Goal: Check status: Check status

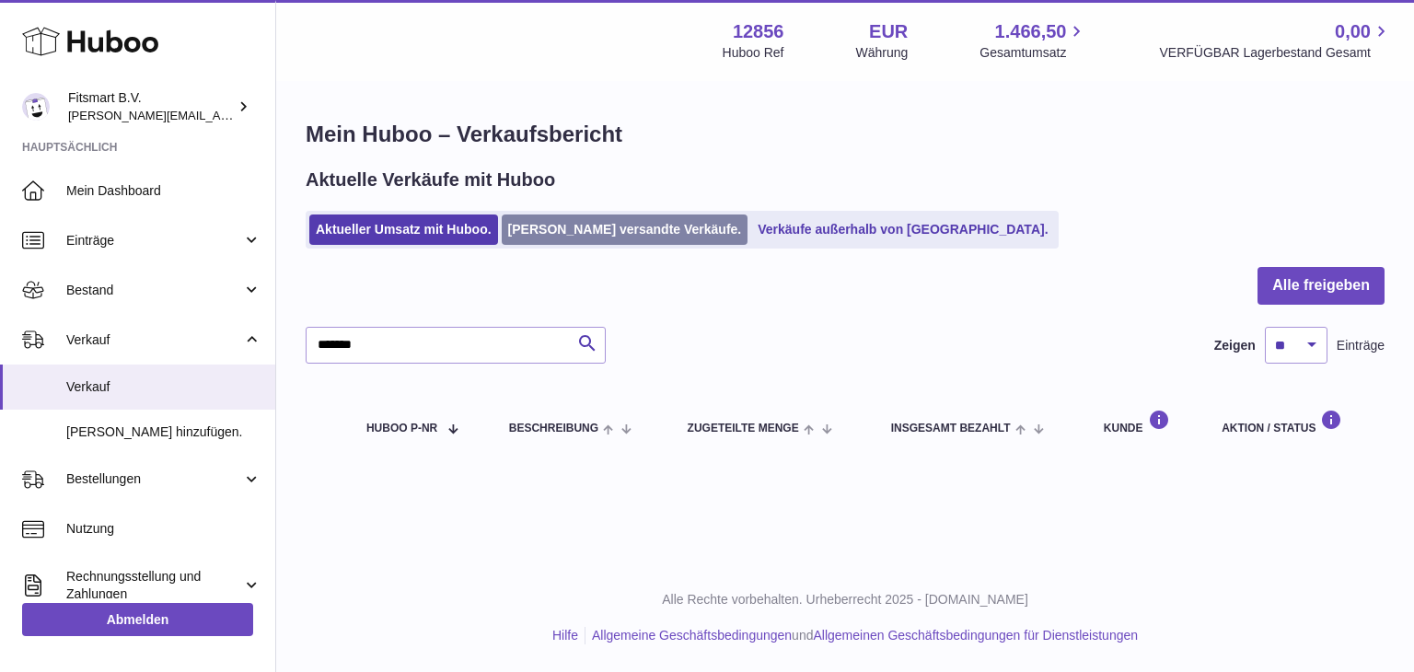
click at [562, 227] on link "[PERSON_NAME] versandte Verkäufe." at bounding box center [625, 229] width 247 height 30
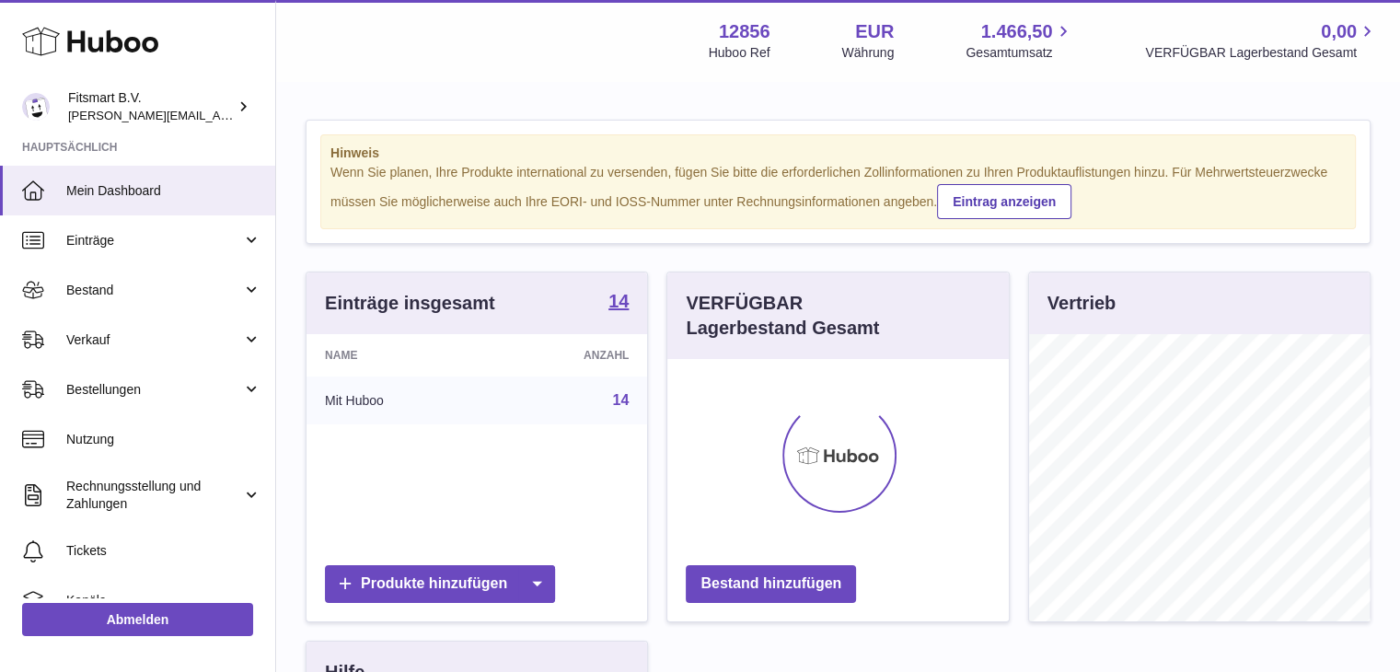
scroll to position [287, 342]
click at [96, 403] on link "Bestellungen" at bounding box center [137, 390] width 275 height 50
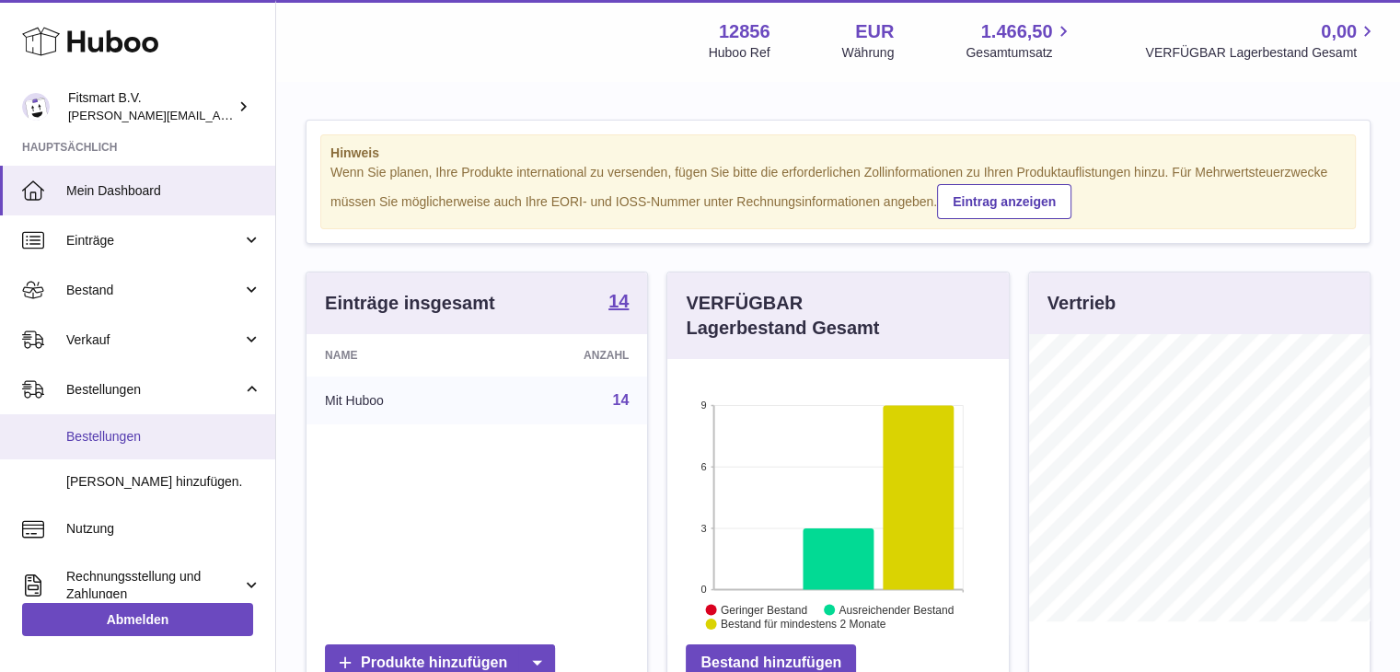
click at [87, 438] on span "Bestellungen" at bounding box center [163, 436] width 195 height 17
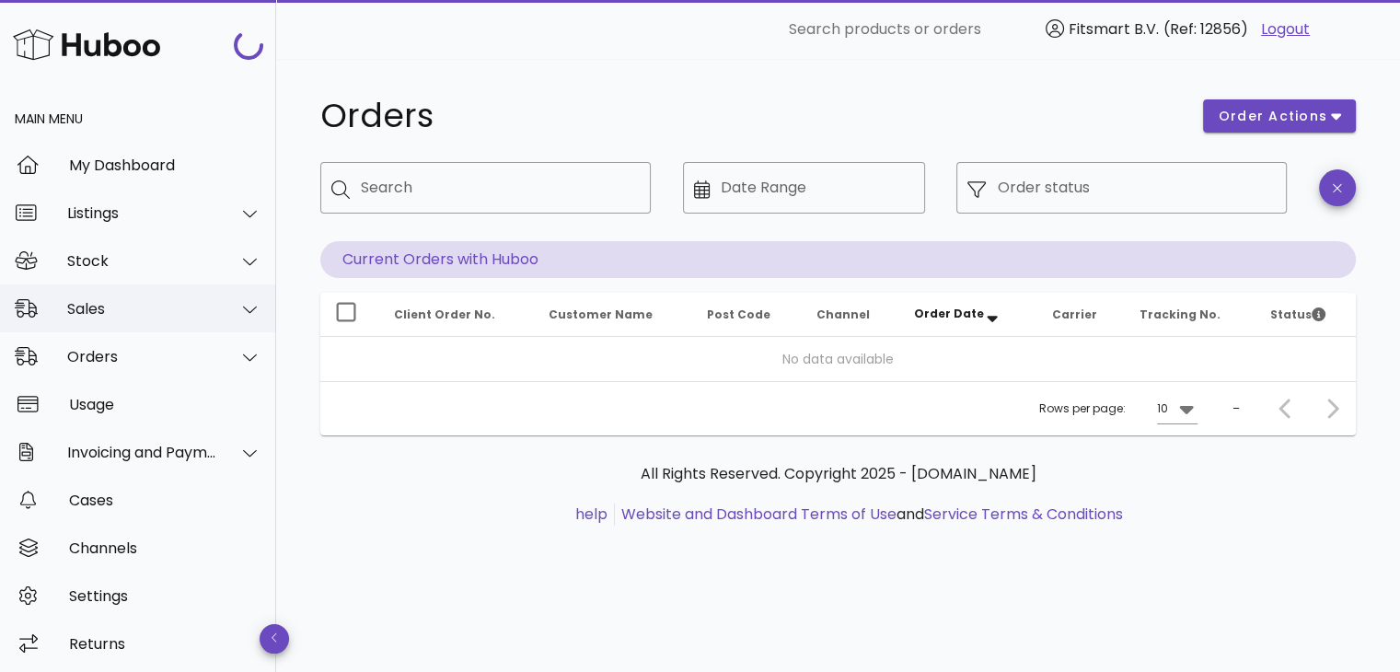
click at [125, 313] on div "Sales" at bounding box center [142, 308] width 150 height 17
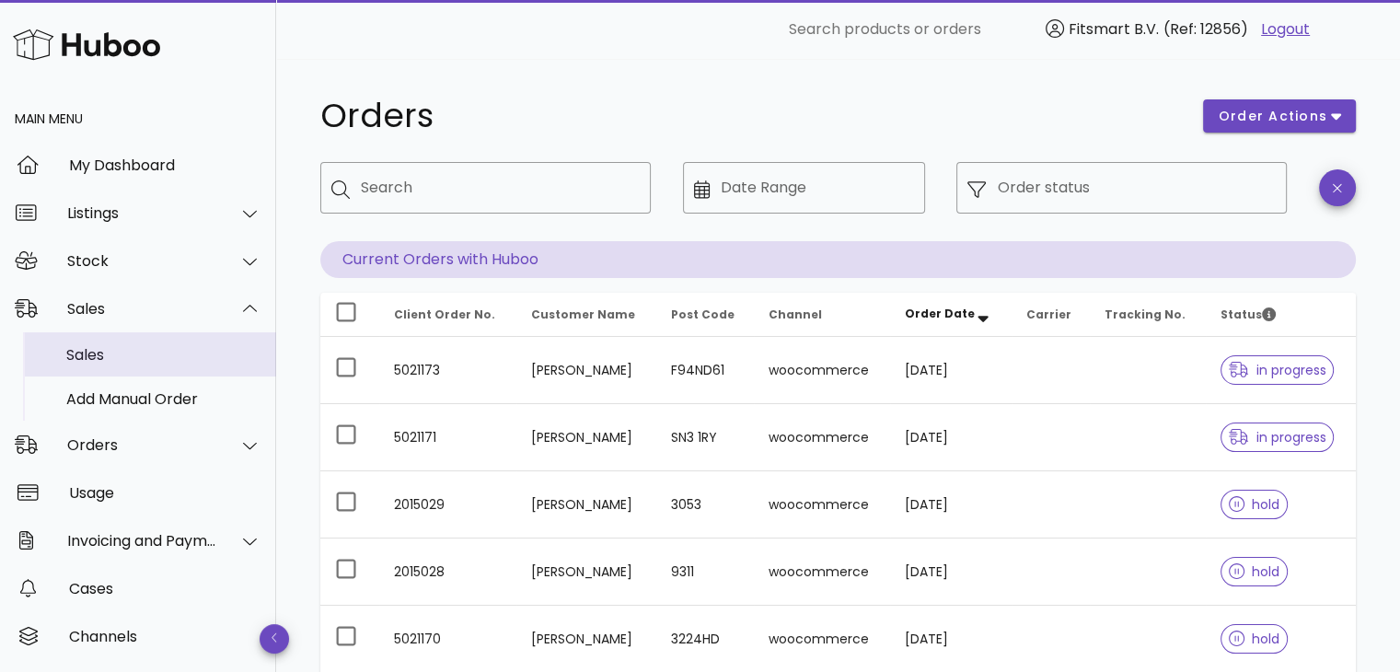
click at [115, 351] on div "Sales" at bounding box center [163, 354] width 195 height 17
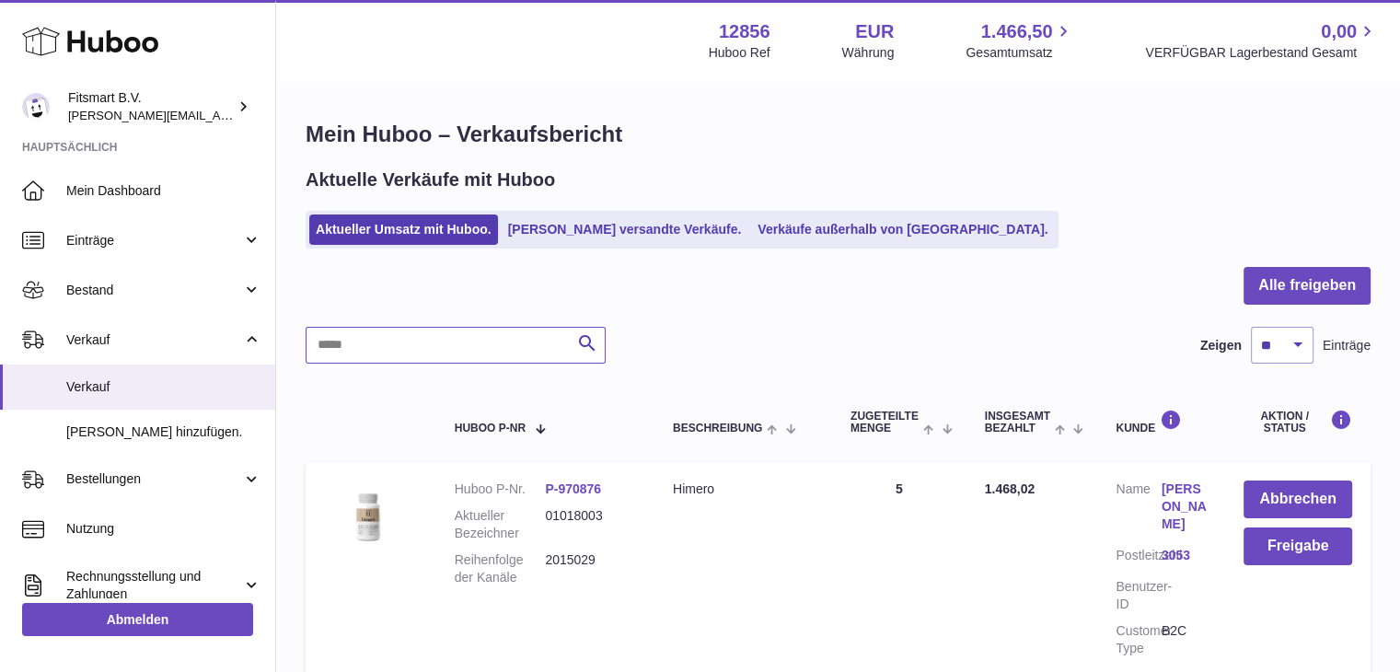
click at [474, 352] on input "text" at bounding box center [456, 345] width 300 height 37
click at [563, 240] on link "[PERSON_NAME] versandte Verkäufe." at bounding box center [625, 229] width 247 height 30
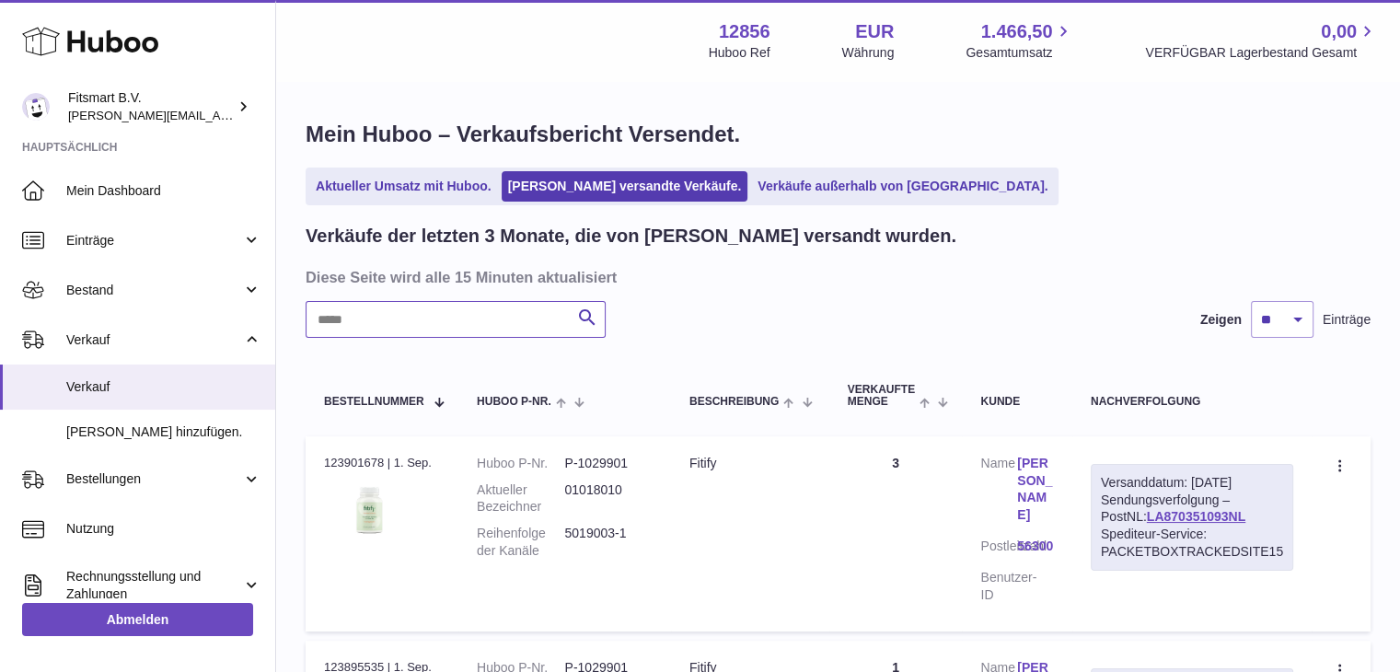
click at [396, 327] on input "text" at bounding box center [456, 319] width 300 height 37
paste input "*******"
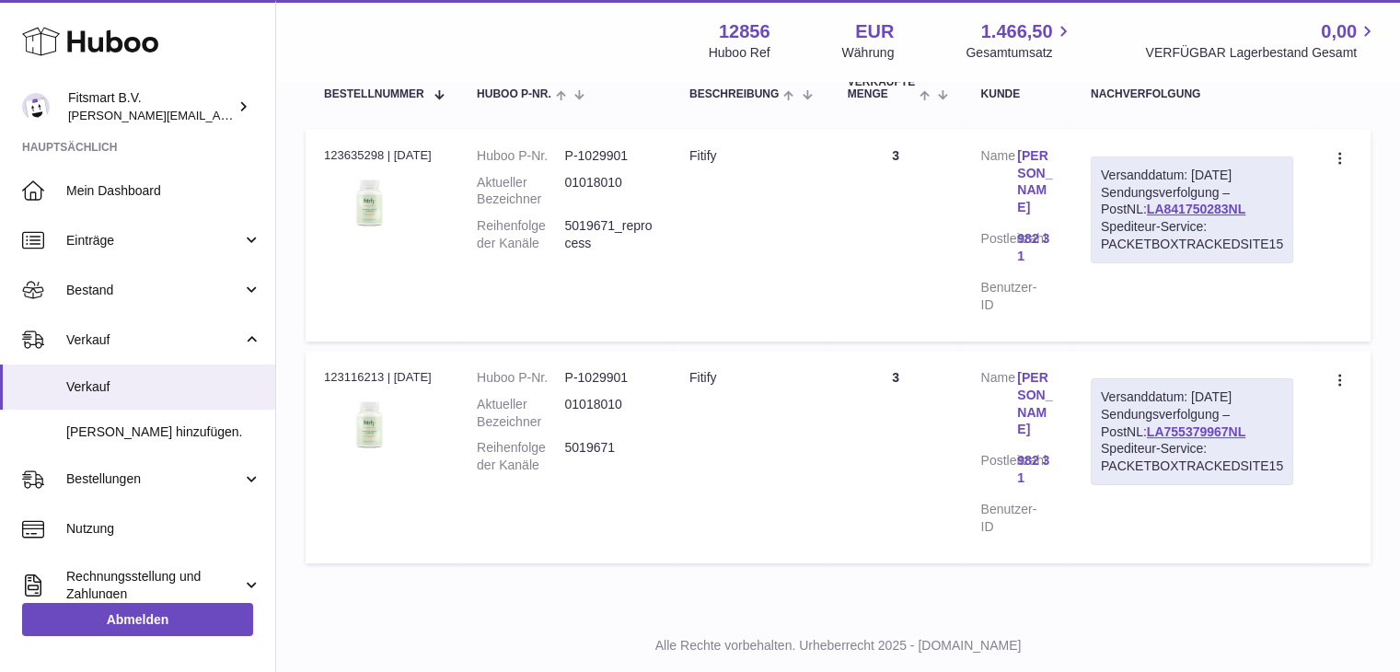
scroll to position [317, 0]
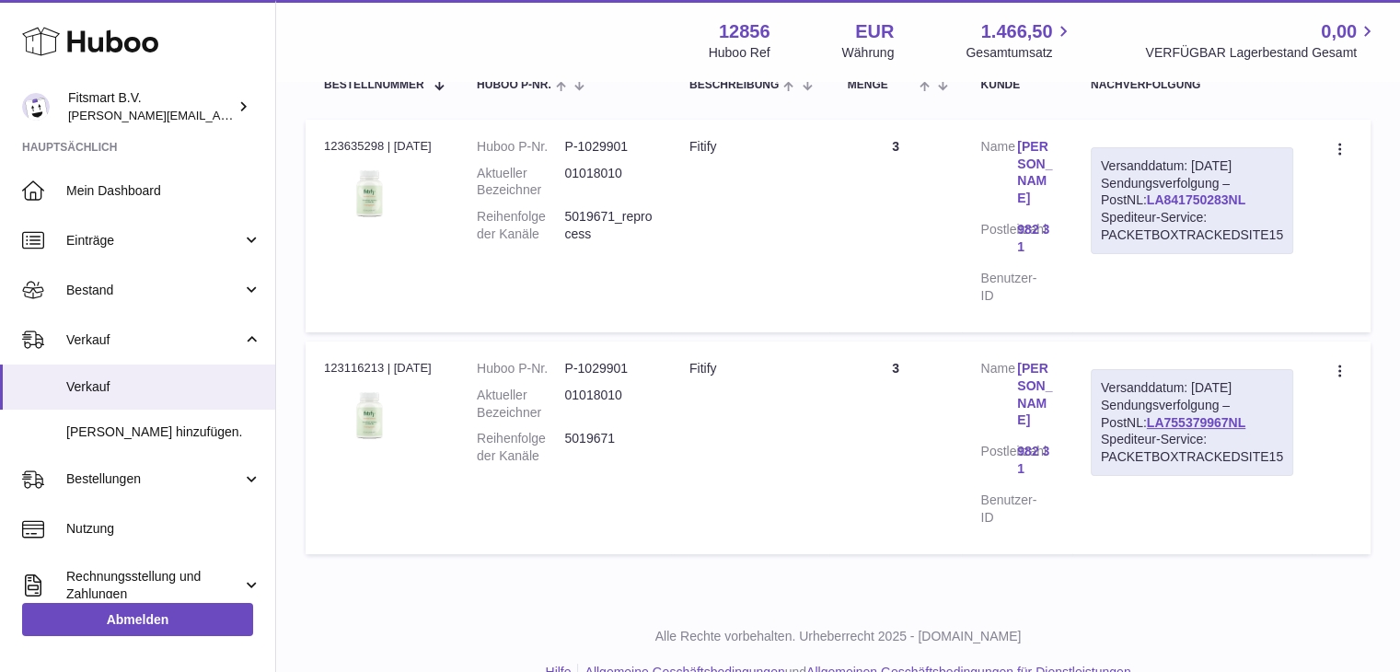
click at [1153, 192] on link "LA841750283NL" at bounding box center [1196, 199] width 98 height 15
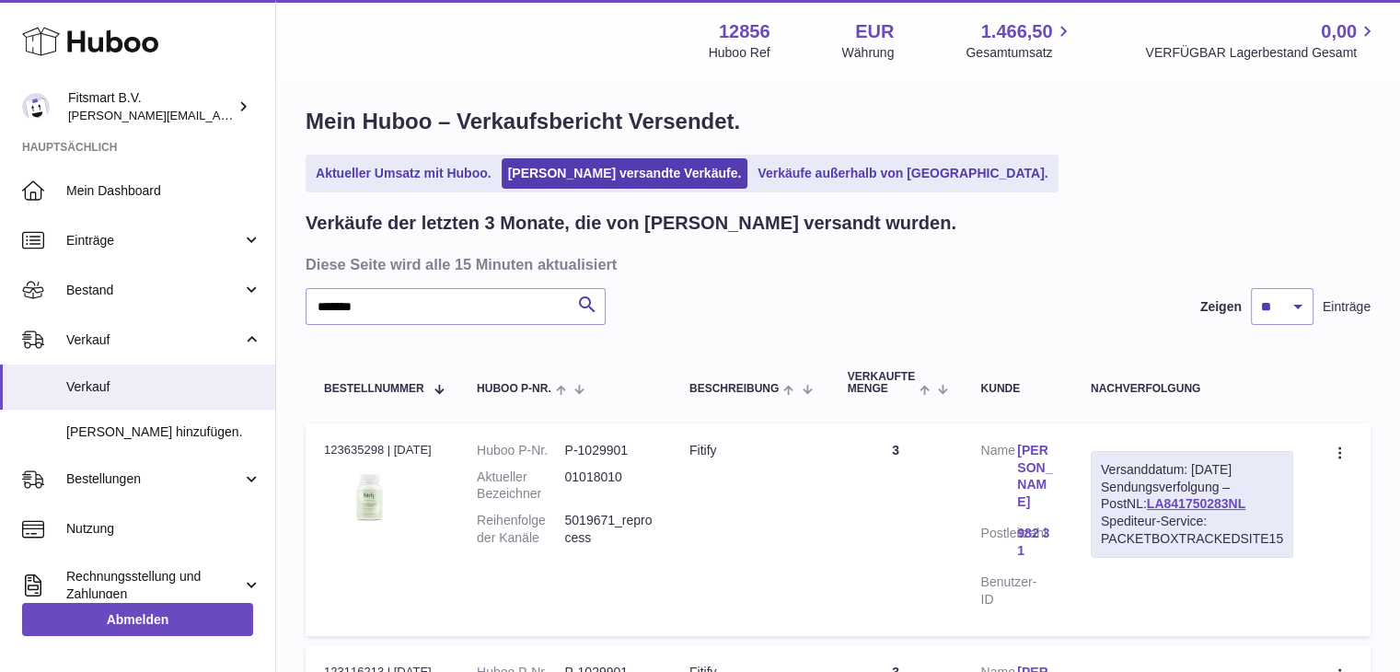
scroll to position [0, 0]
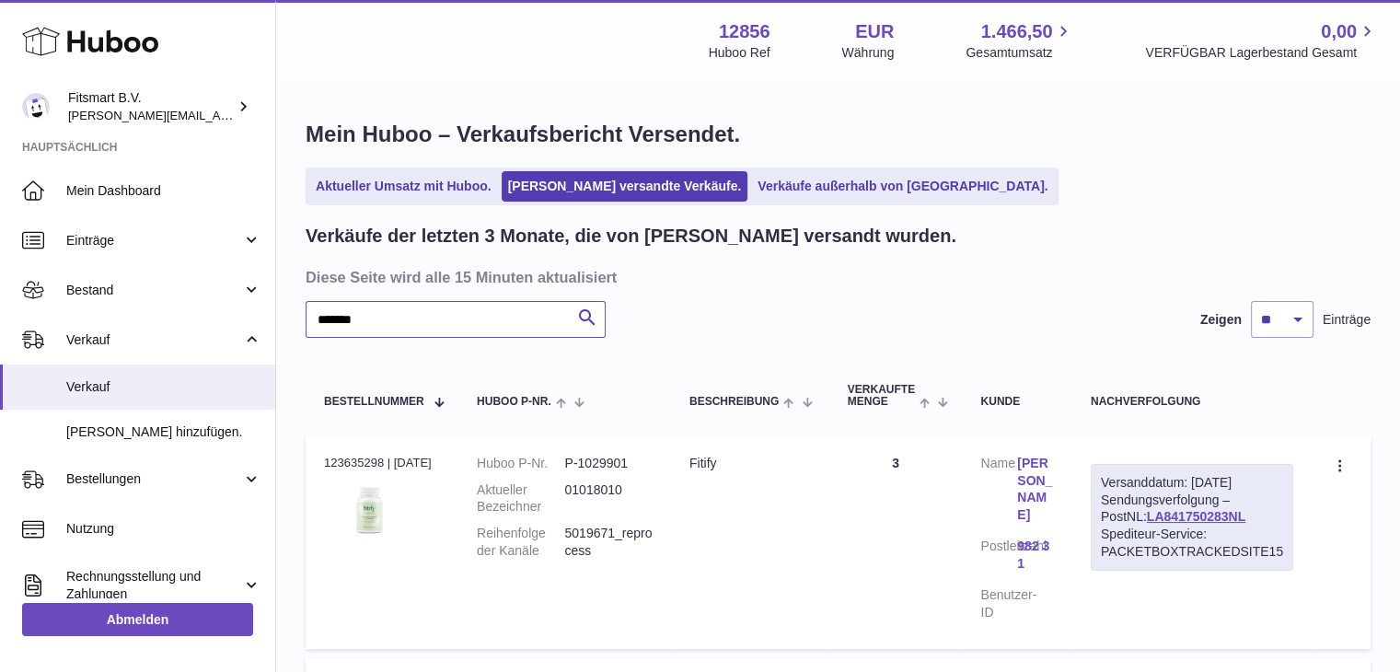
click at [395, 323] on input "*******" at bounding box center [456, 319] width 300 height 37
paste input "text"
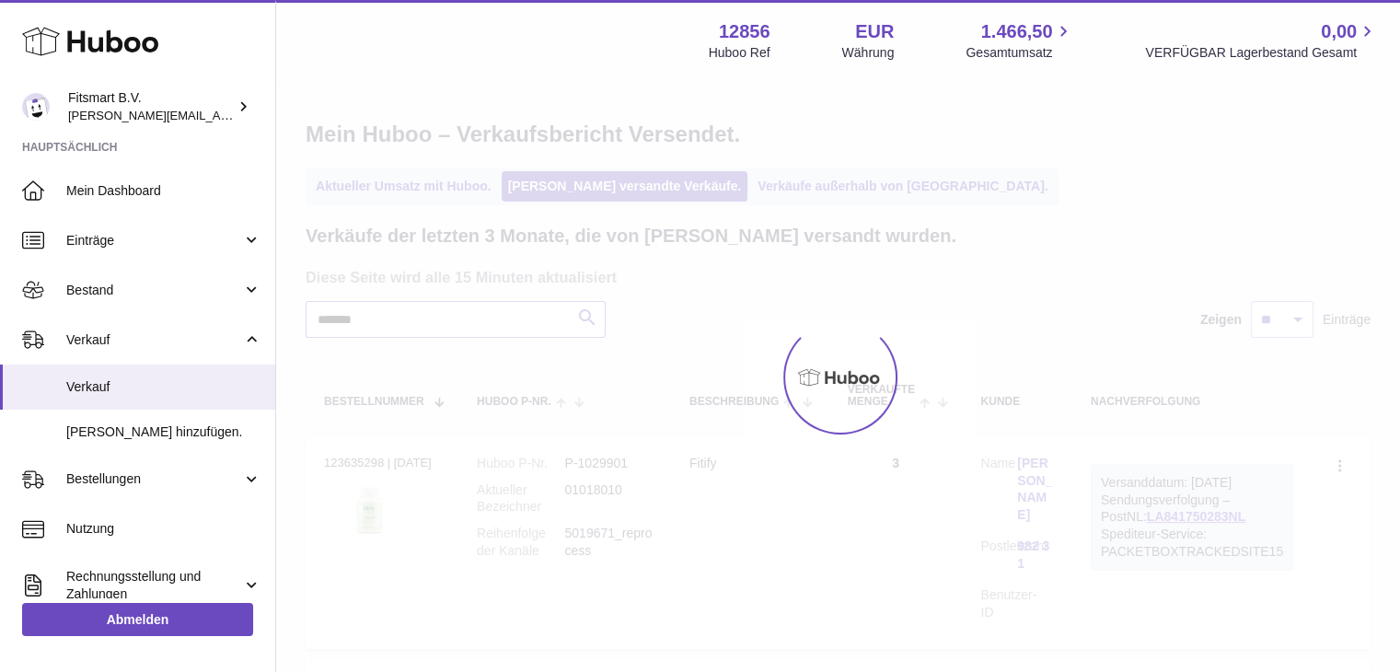
type input "*******"
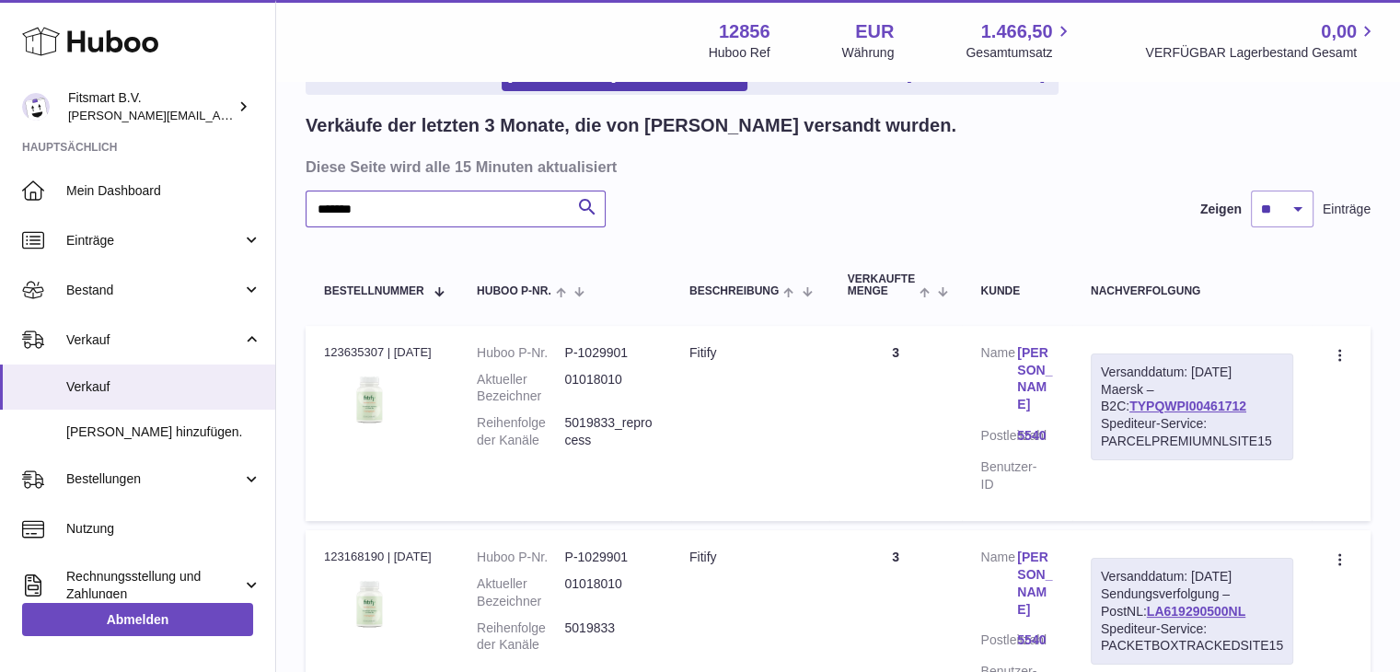
scroll to position [92, 0]
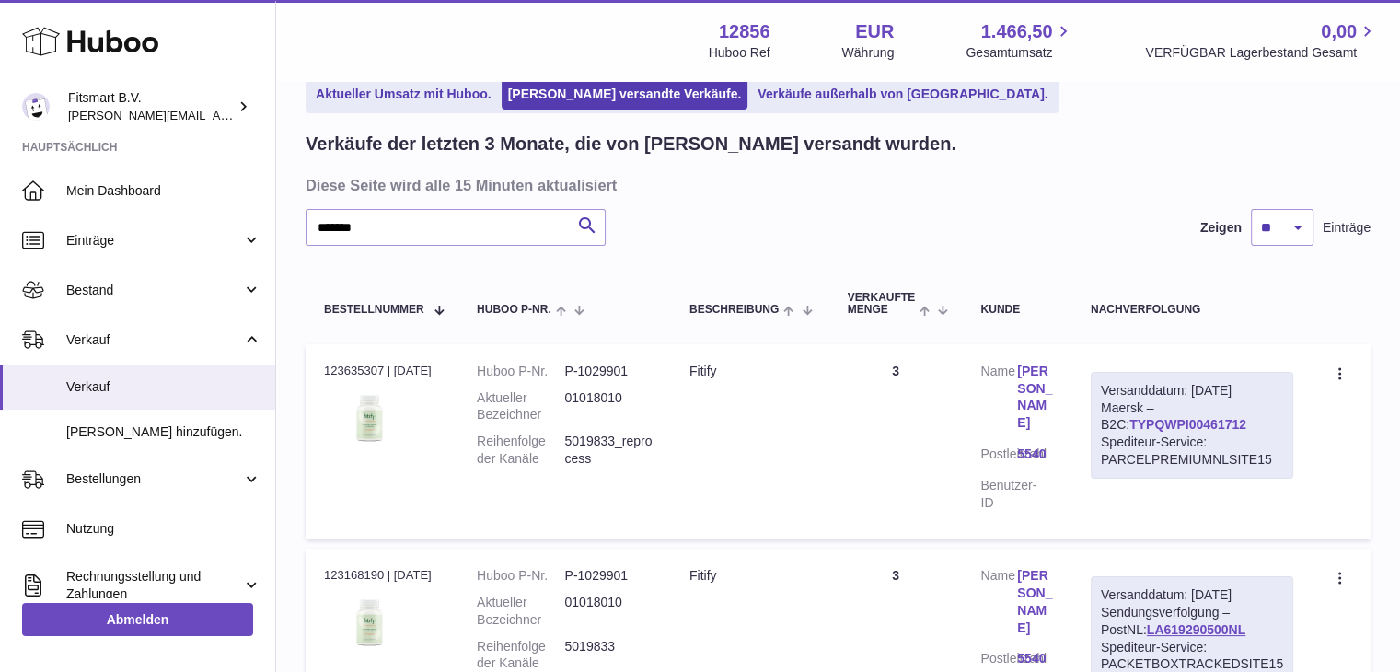
click at [1183, 424] on link "TYPQWPI00461712" at bounding box center [1188, 424] width 117 height 15
